Goal: Navigation & Orientation: Find specific page/section

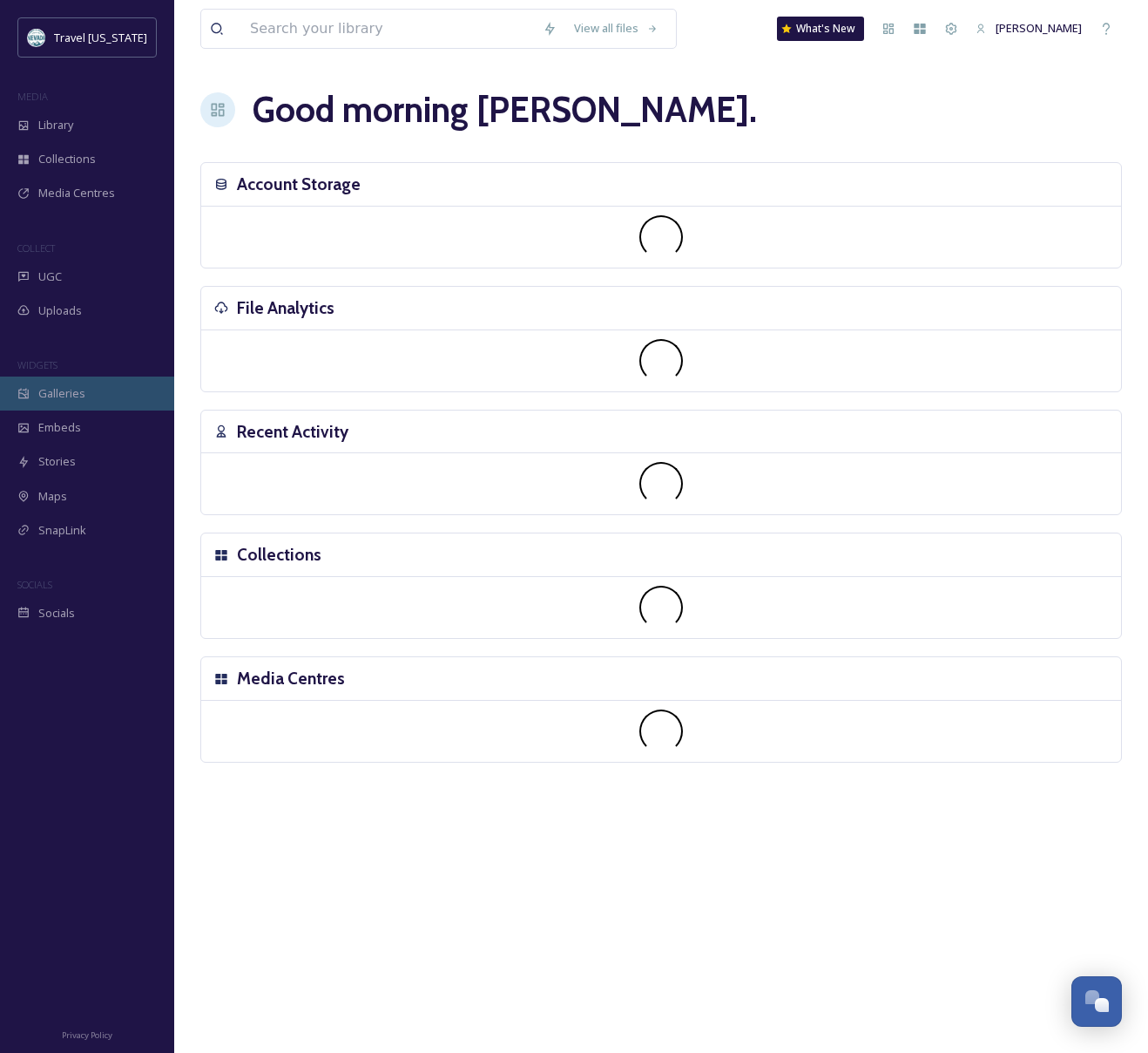
scroll to position [280, 0]
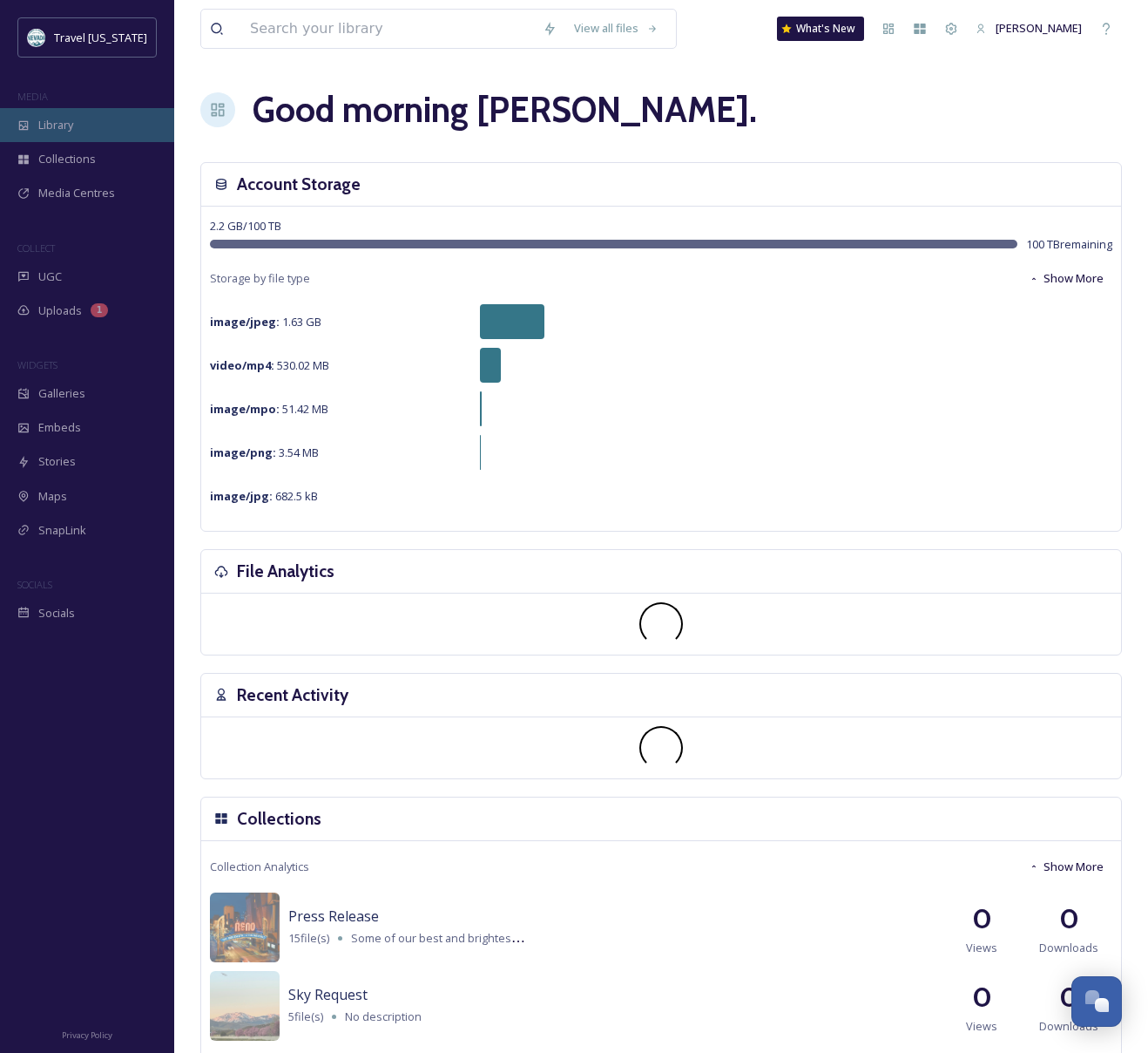
click at [57, 119] on span "Library" at bounding box center [55, 125] width 35 height 17
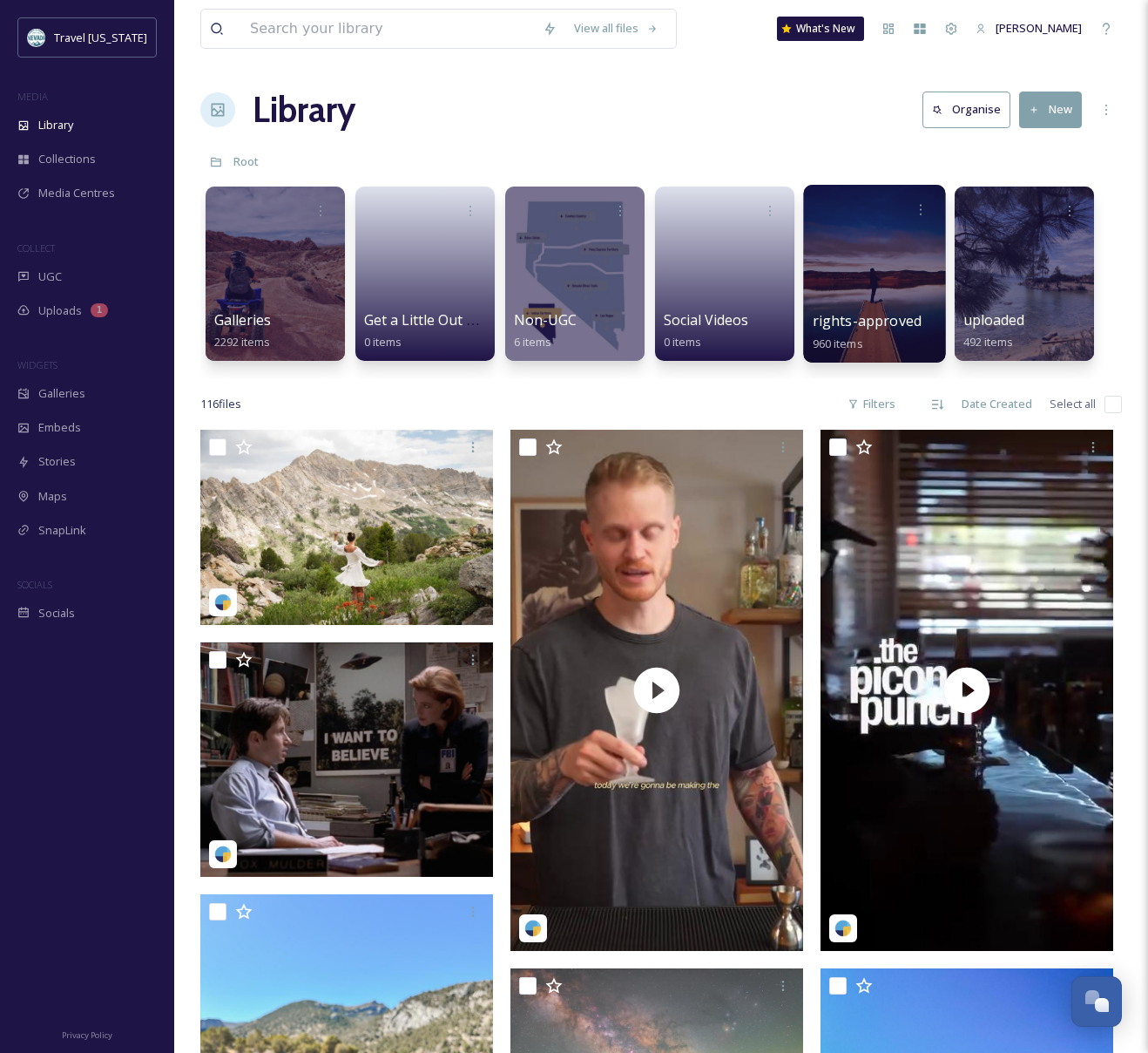
click at [851, 288] on div at bounding box center [874, 274] width 142 height 178
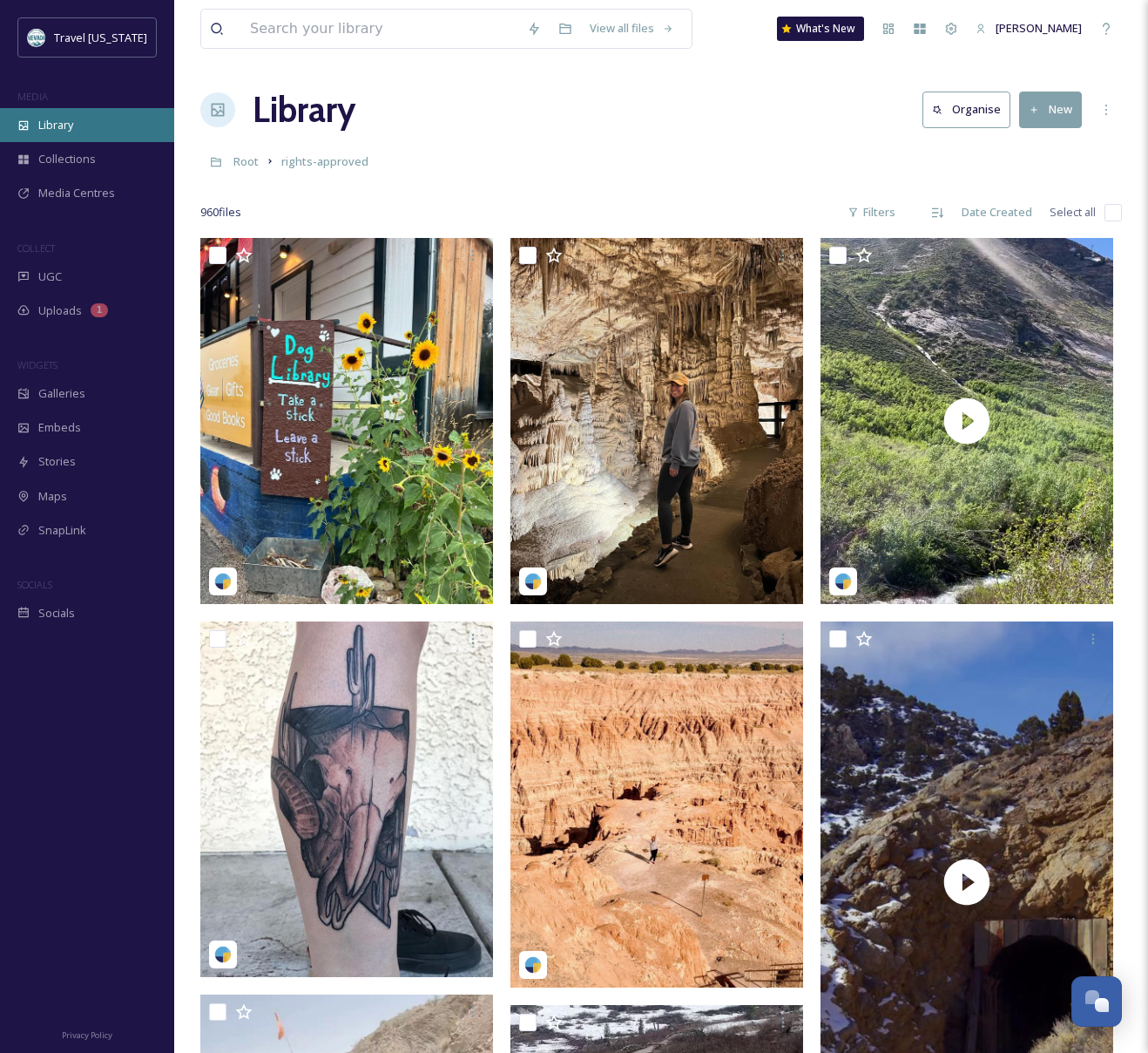
click at [36, 119] on div "Library" at bounding box center [87, 125] width 174 height 34
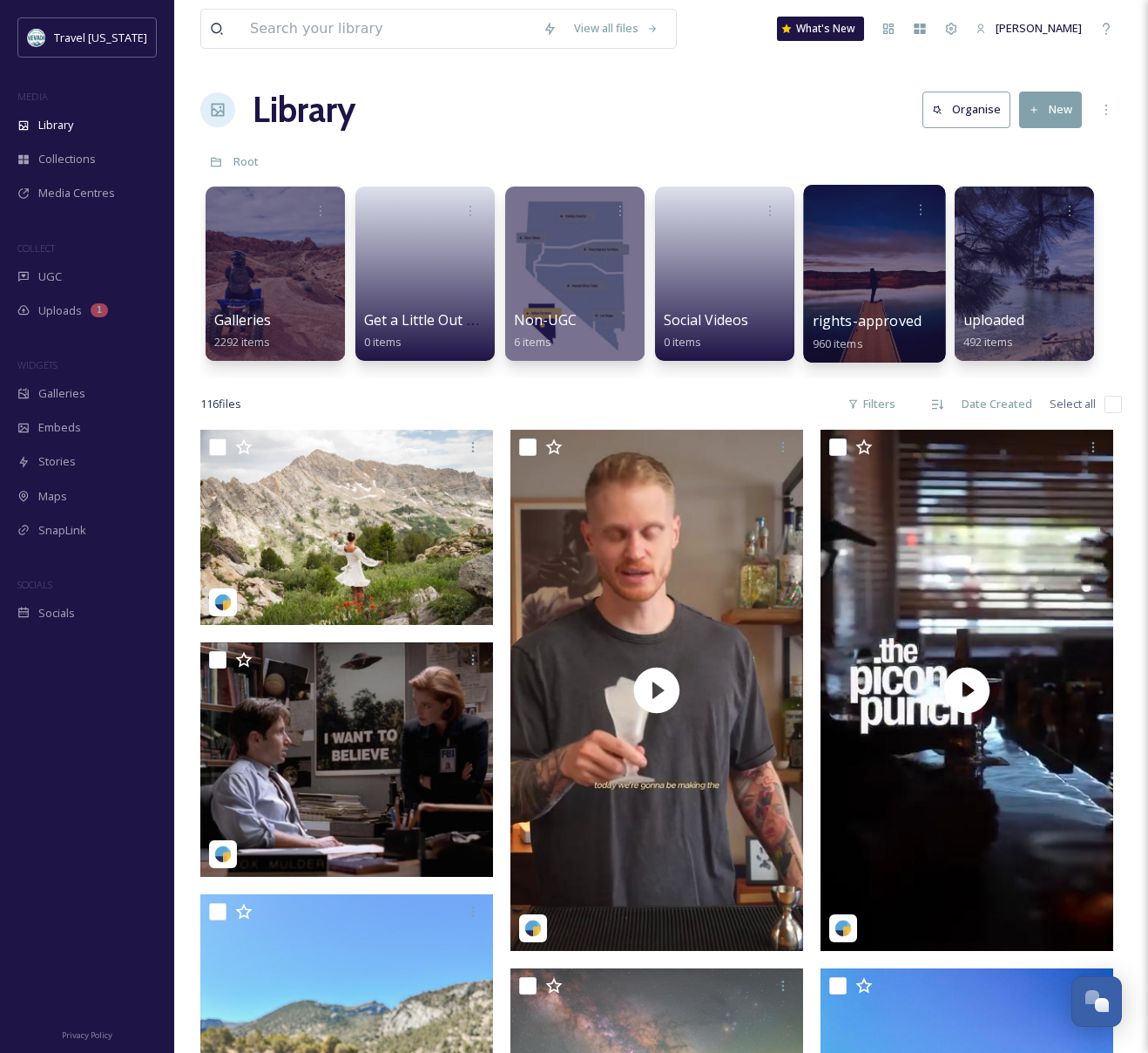
click at [853, 312] on span "rights-approved" at bounding box center [867, 321] width 108 height 20
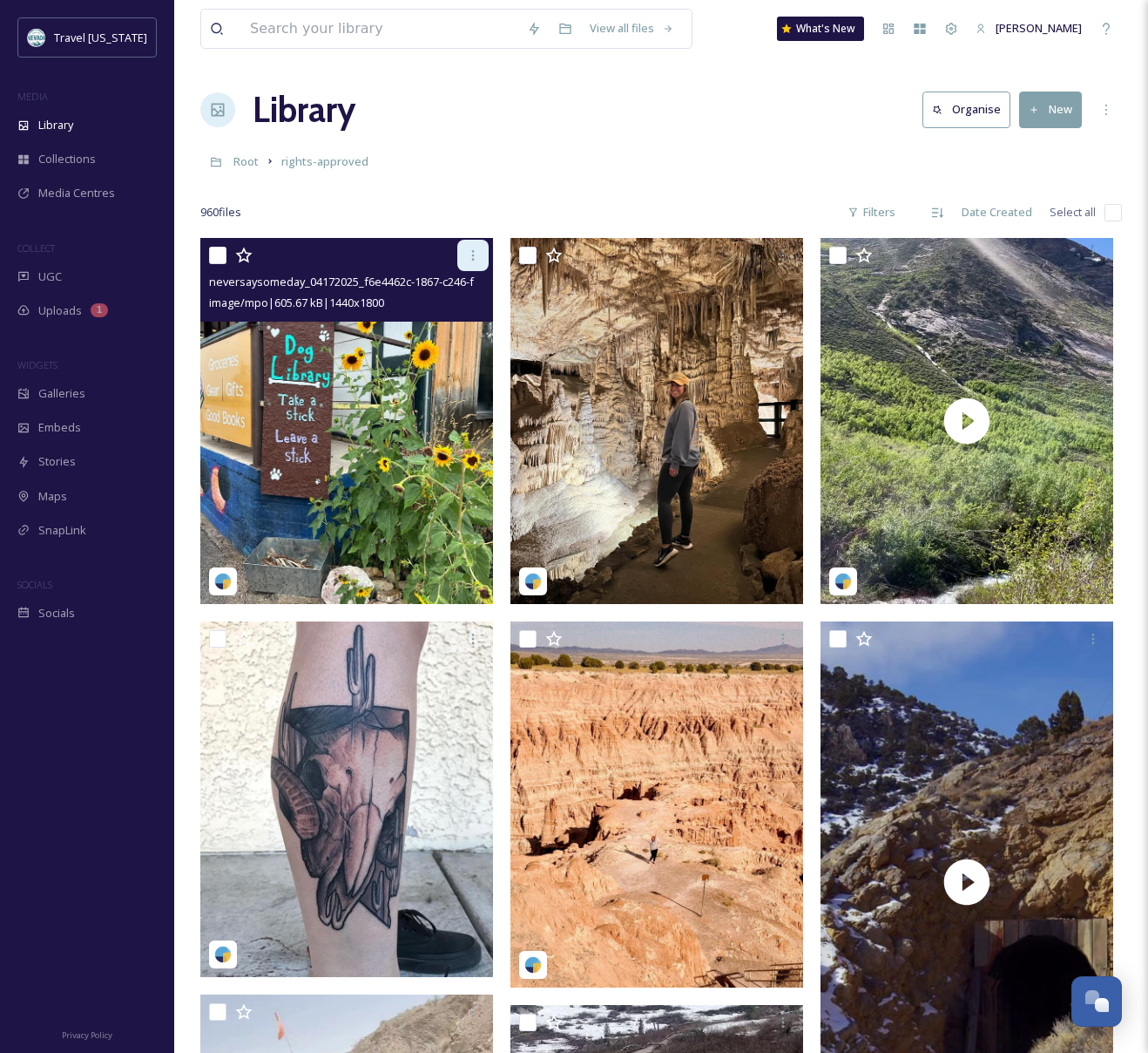
click at [466, 253] on icon at bounding box center [473, 255] width 14 height 14
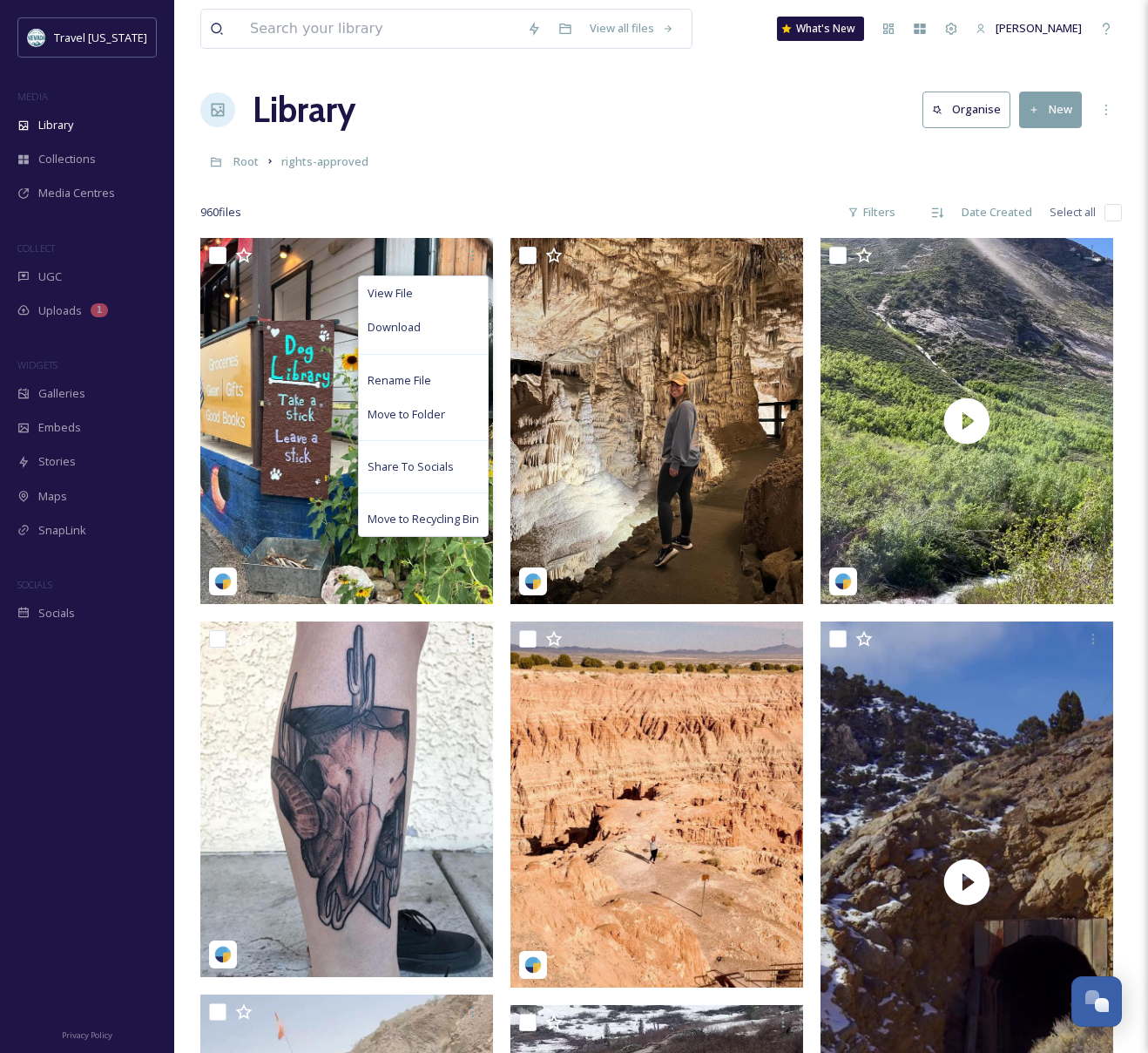
click at [508, 193] on div at bounding box center [661, 187] width 922 height 18
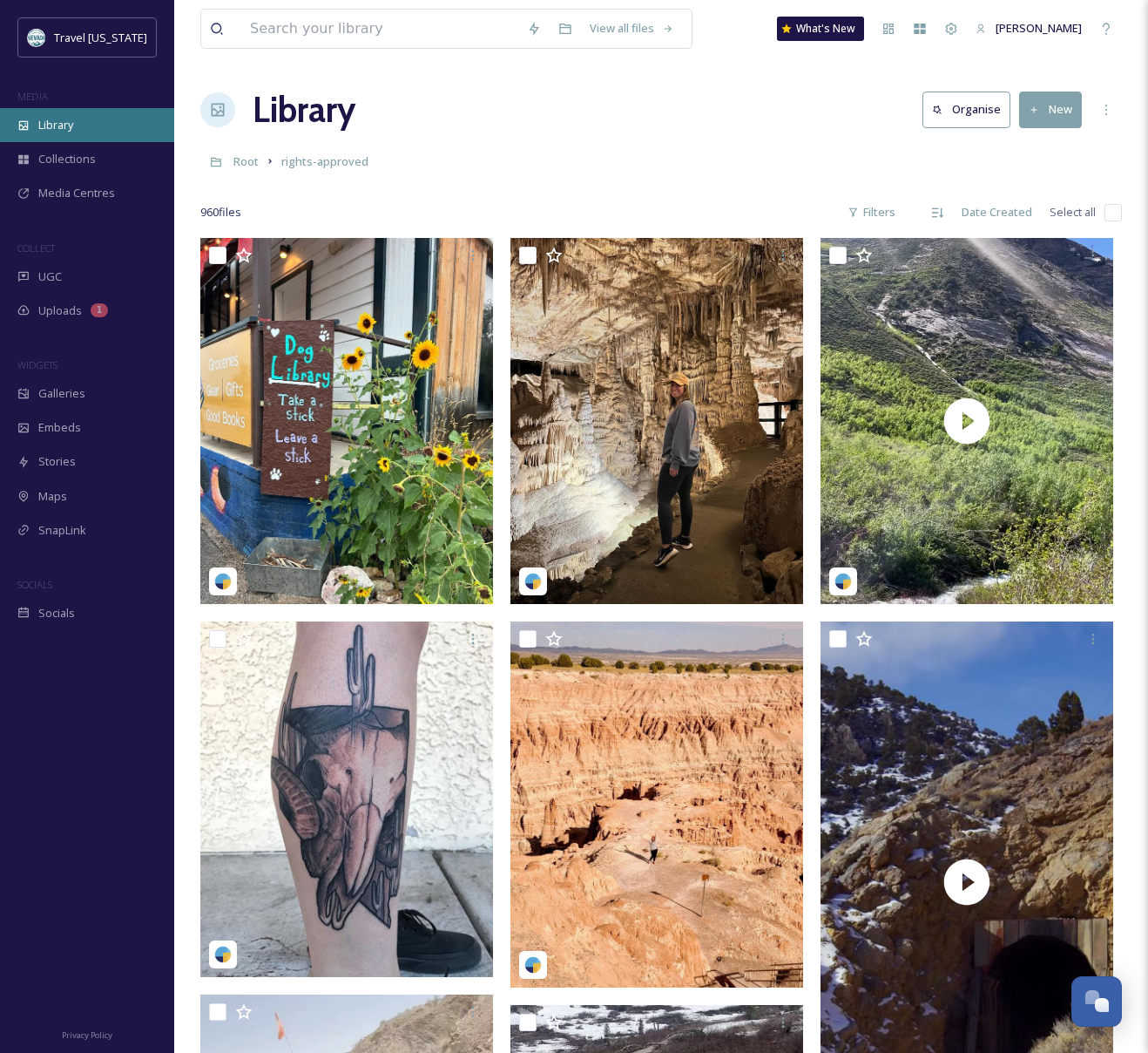
click at [86, 120] on div "Library" at bounding box center [87, 125] width 174 height 34
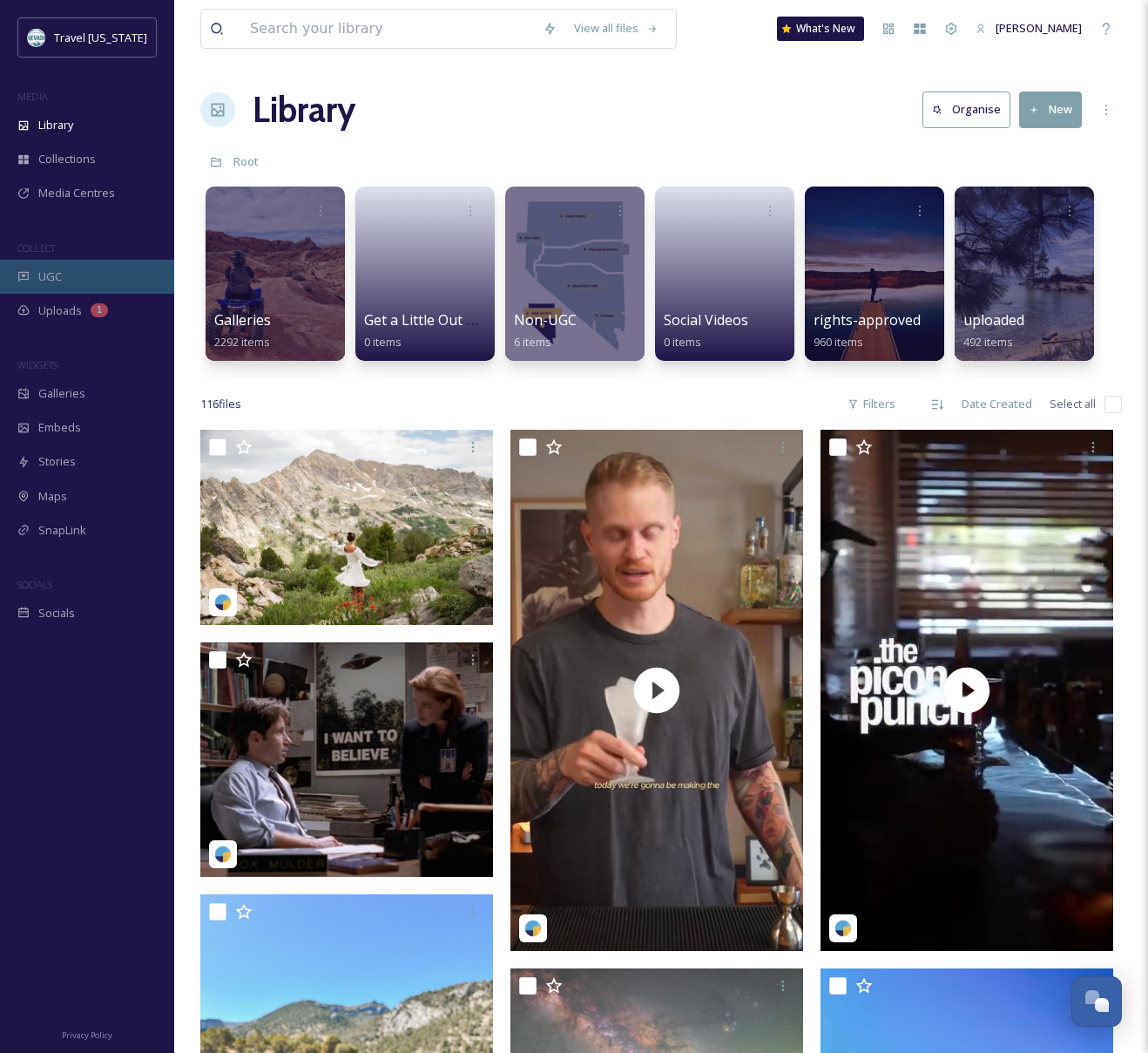
click at [113, 278] on div "UGC" at bounding box center [87, 277] width 174 height 34
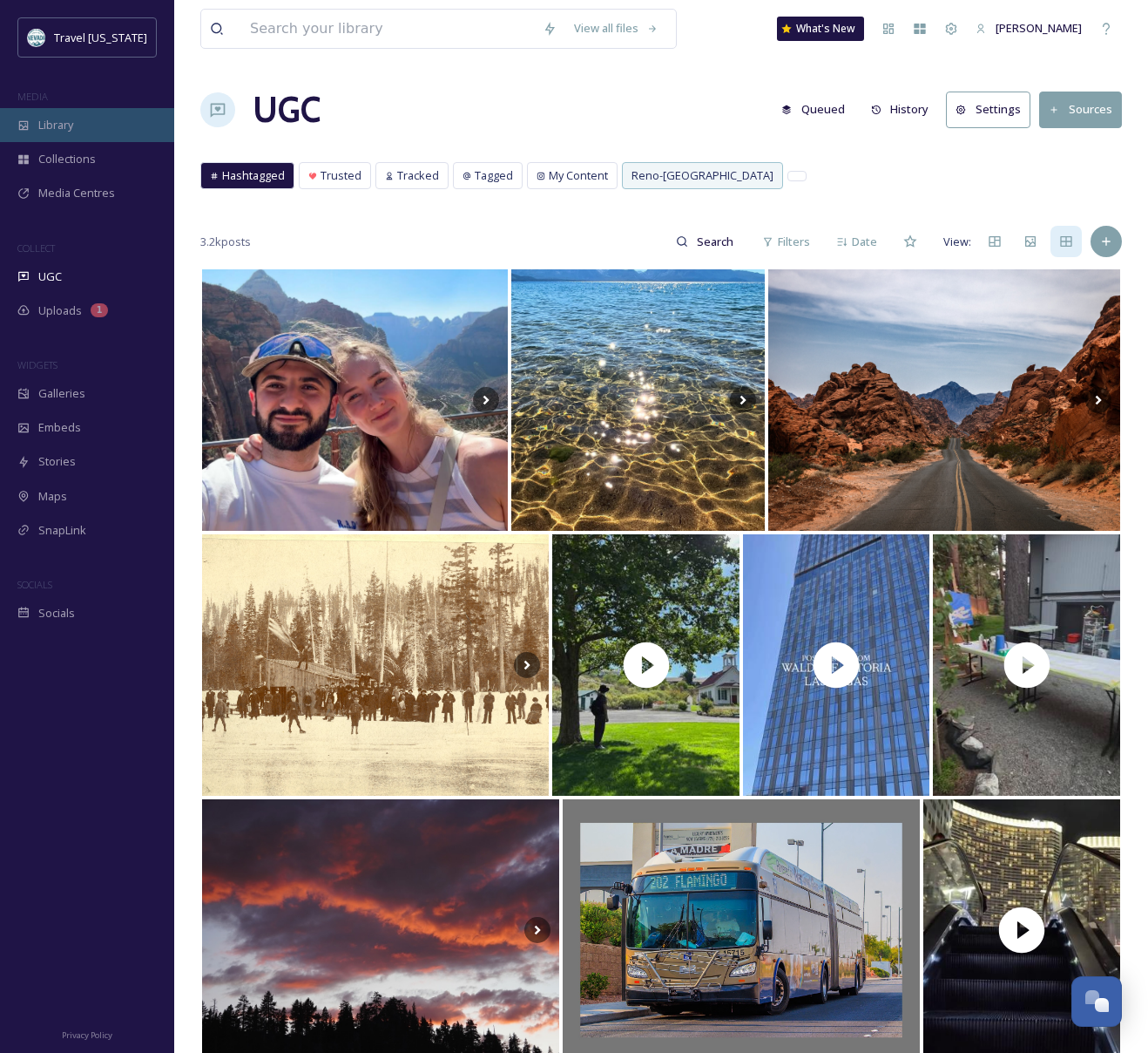
click at [70, 123] on span "Library" at bounding box center [55, 125] width 35 height 17
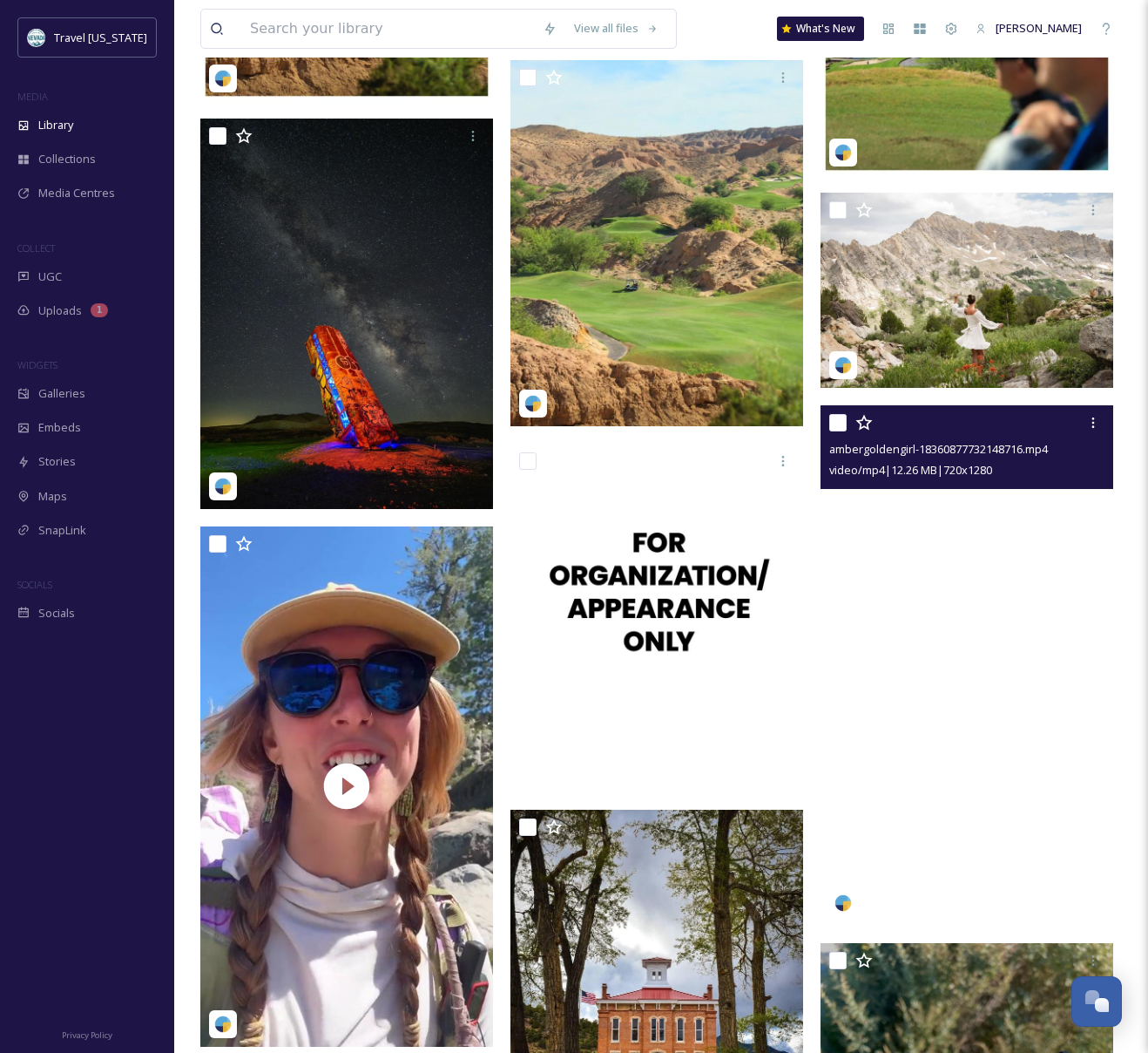
scroll to position [2662, 0]
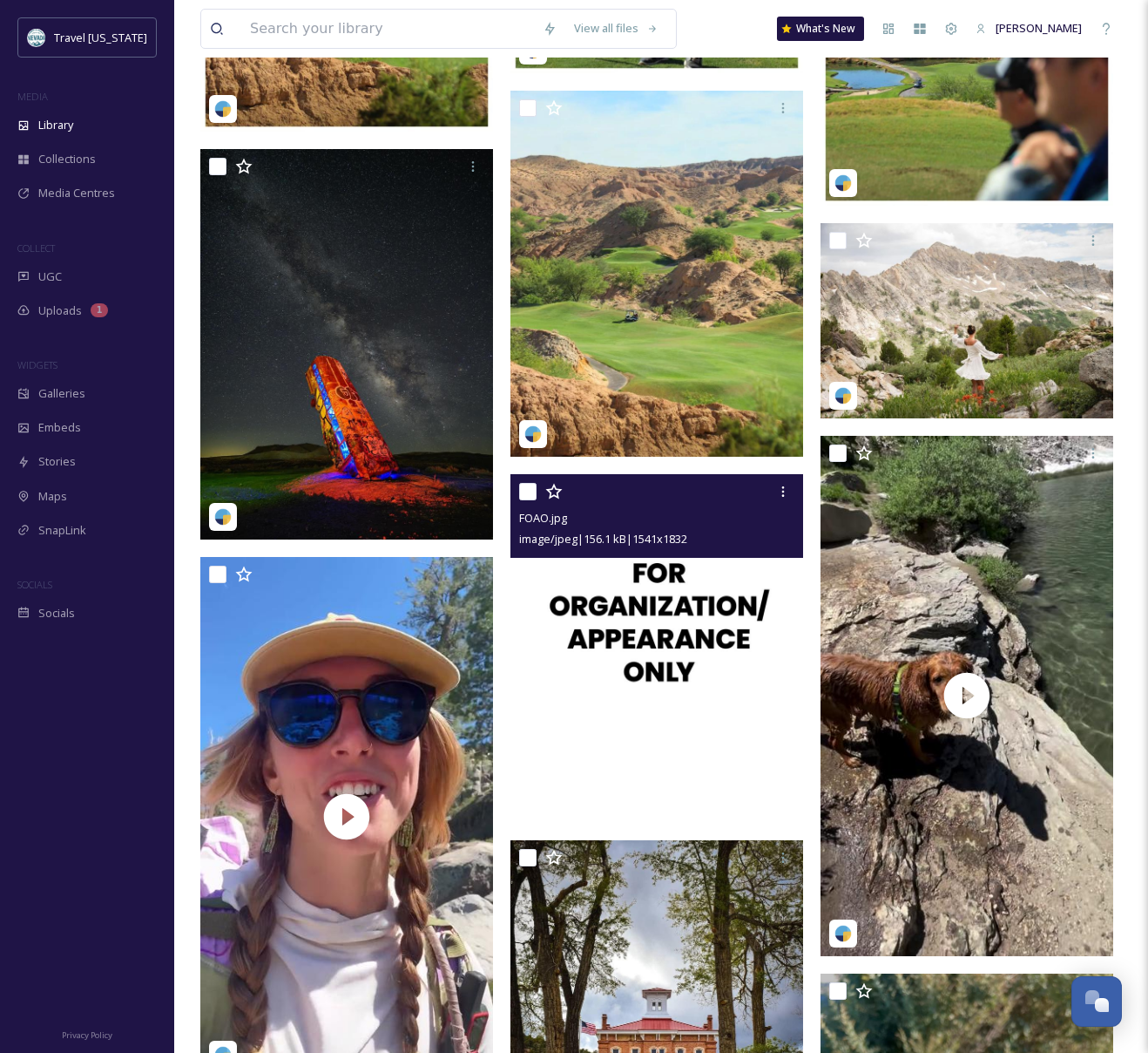
click at [635, 664] on img at bounding box center [656, 647] width 293 height 348
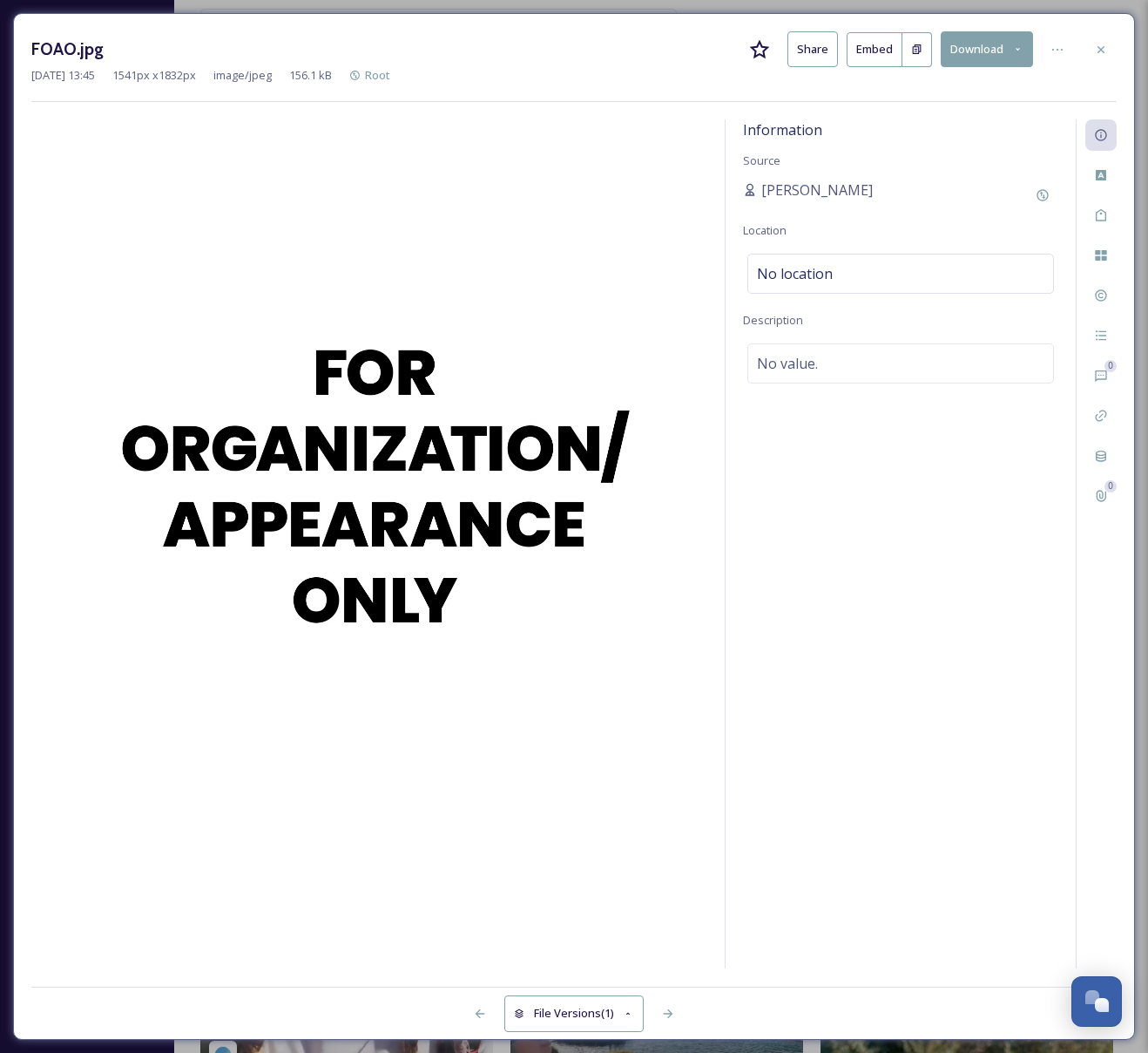
click at [1109, 54] on div at bounding box center [1101, 49] width 31 height 31
